Goal: Task Accomplishment & Management: Use online tool/utility

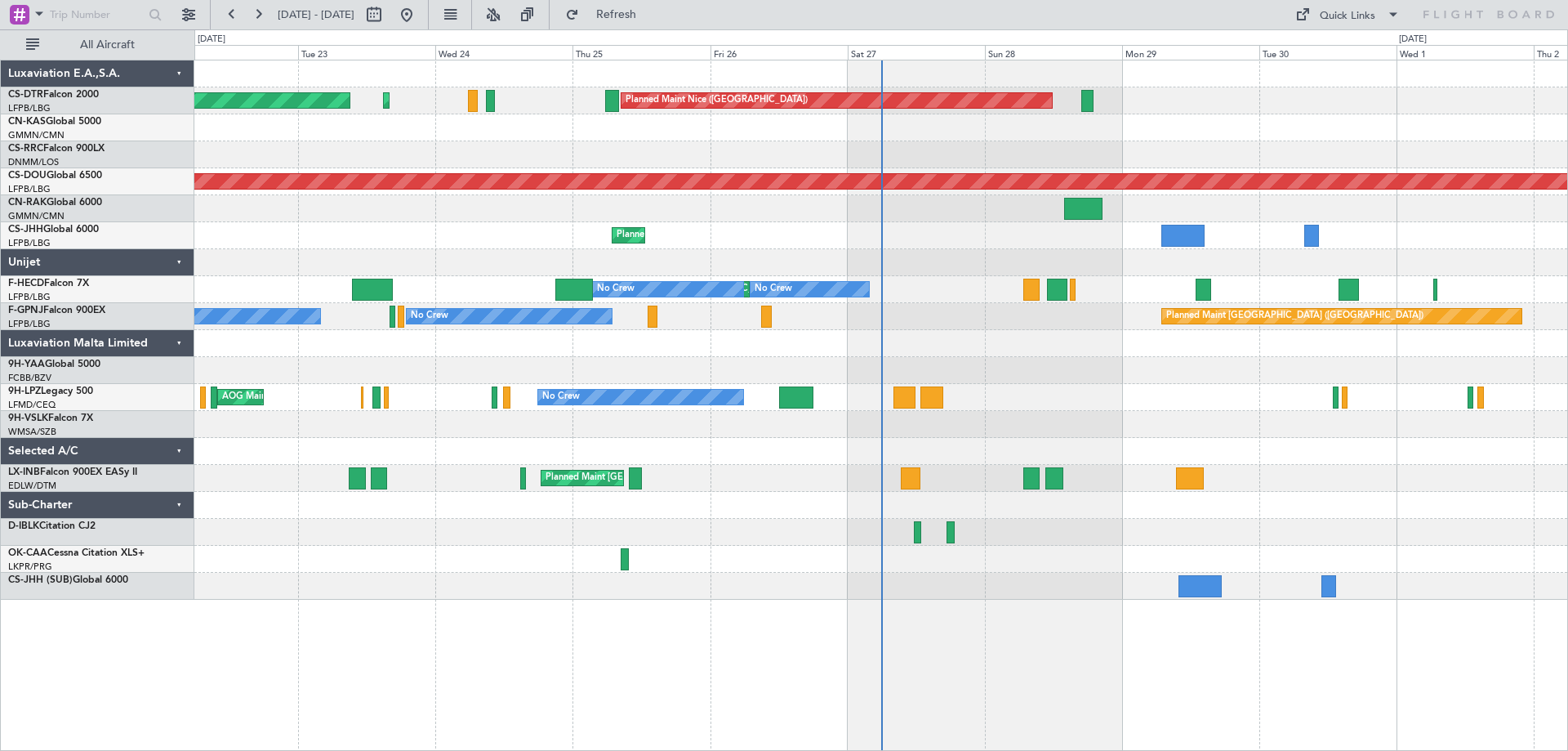
click at [1120, 374] on div "AOG Maint Sofia Planned Maint Sofia [GEOGRAPHIC_DATA] ([GEOGRAPHIC_DATA]) Plann…" at bounding box center [881, 329] width 1373 height 539
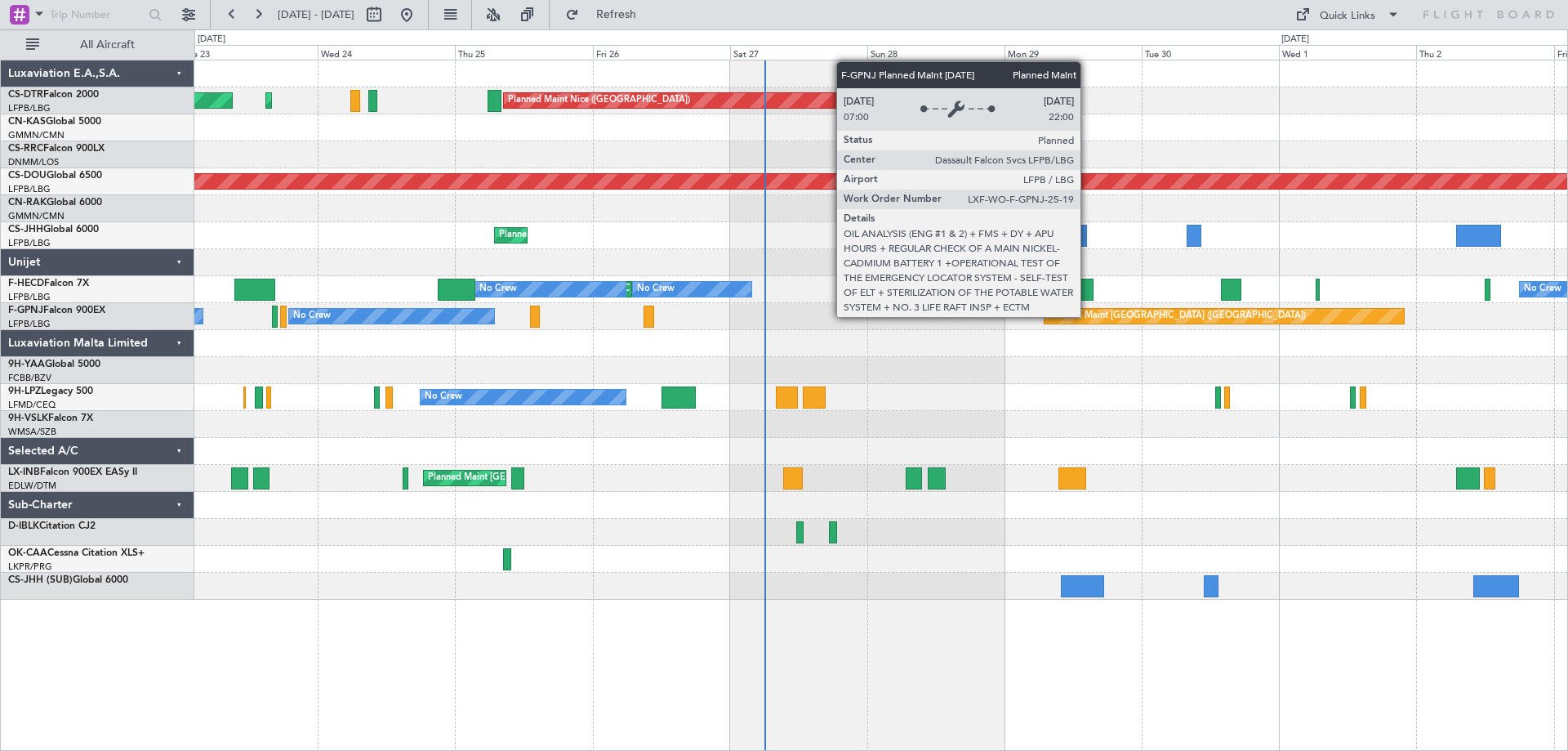
click at [1088, 316] on div "Planned Maint [GEOGRAPHIC_DATA] ([GEOGRAPHIC_DATA])" at bounding box center [1177, 316] width 257 height 24
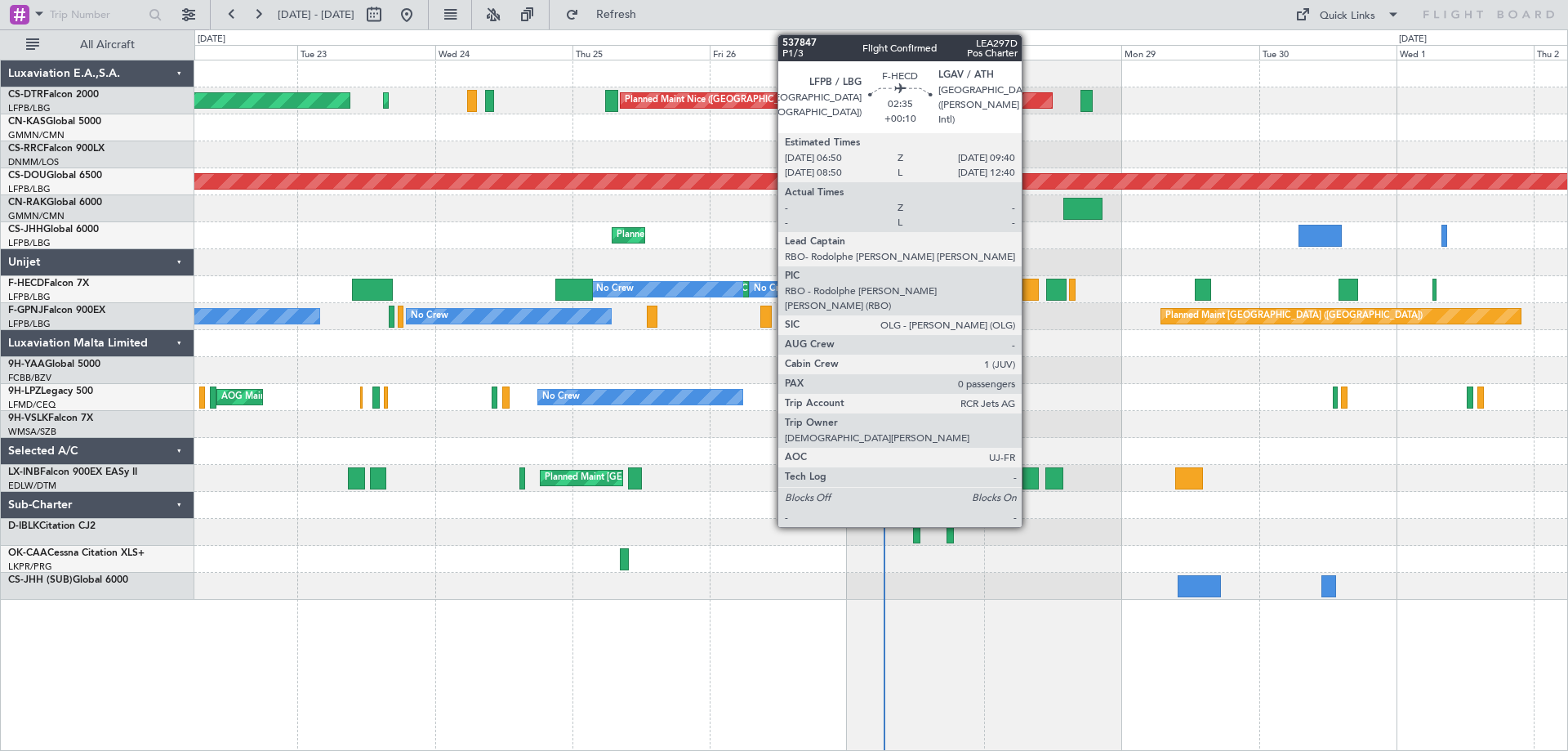
click at [1029, 293] on div at bounding box center [1031, 289] width 17 height 22
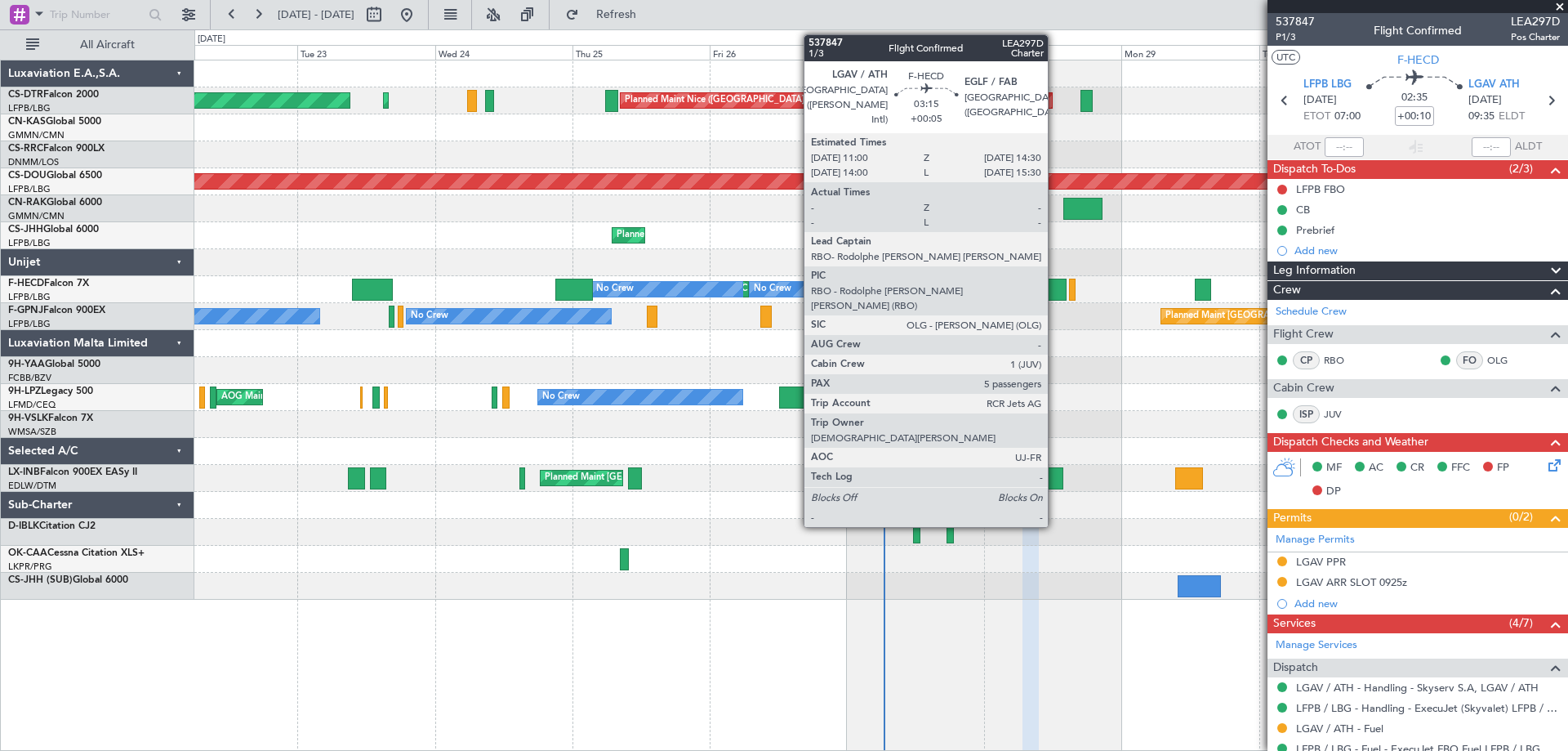
click at [1055, 293] on div at bounding box center [1057, 289] width 20 height 22
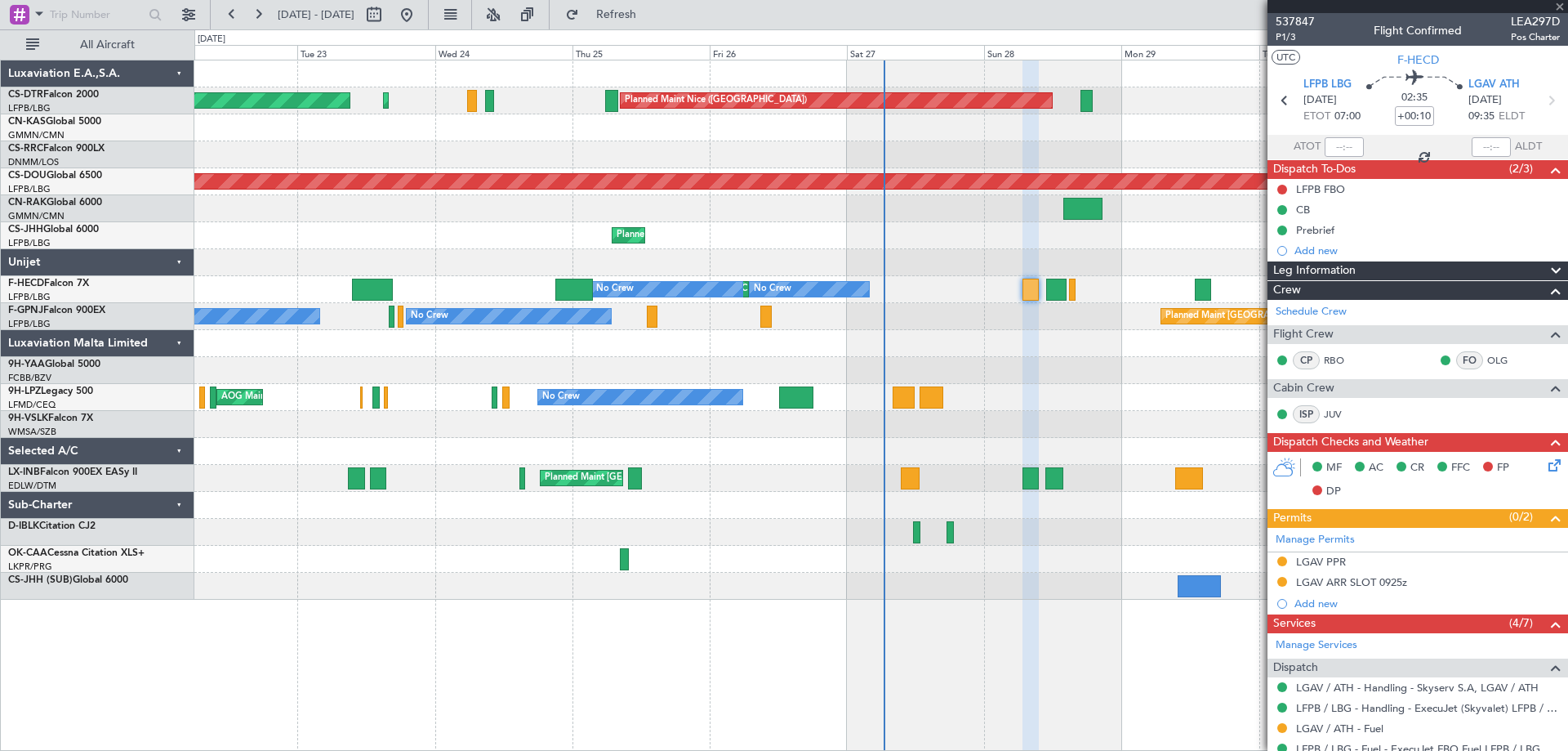
type input "+00:05"
type input "5"
